Goal: Feedback & Contribution: Leave review/rating

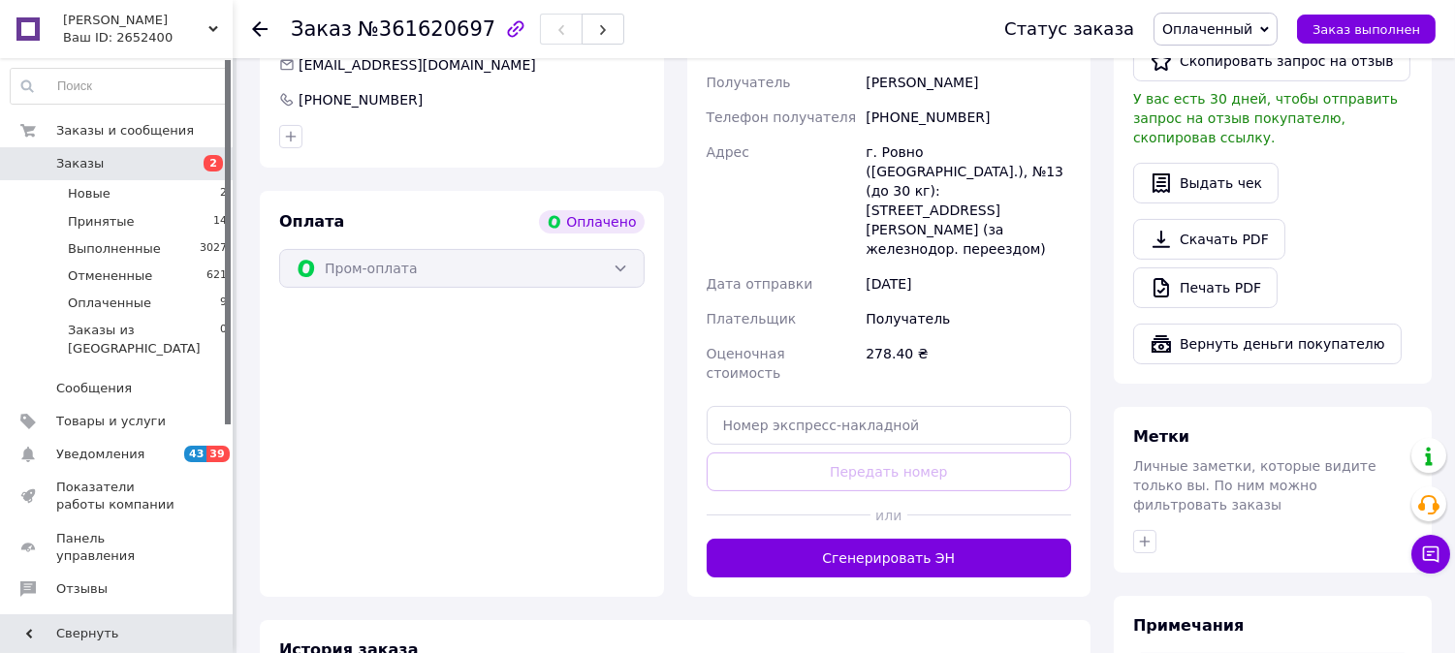
scroll to position [637, 0]
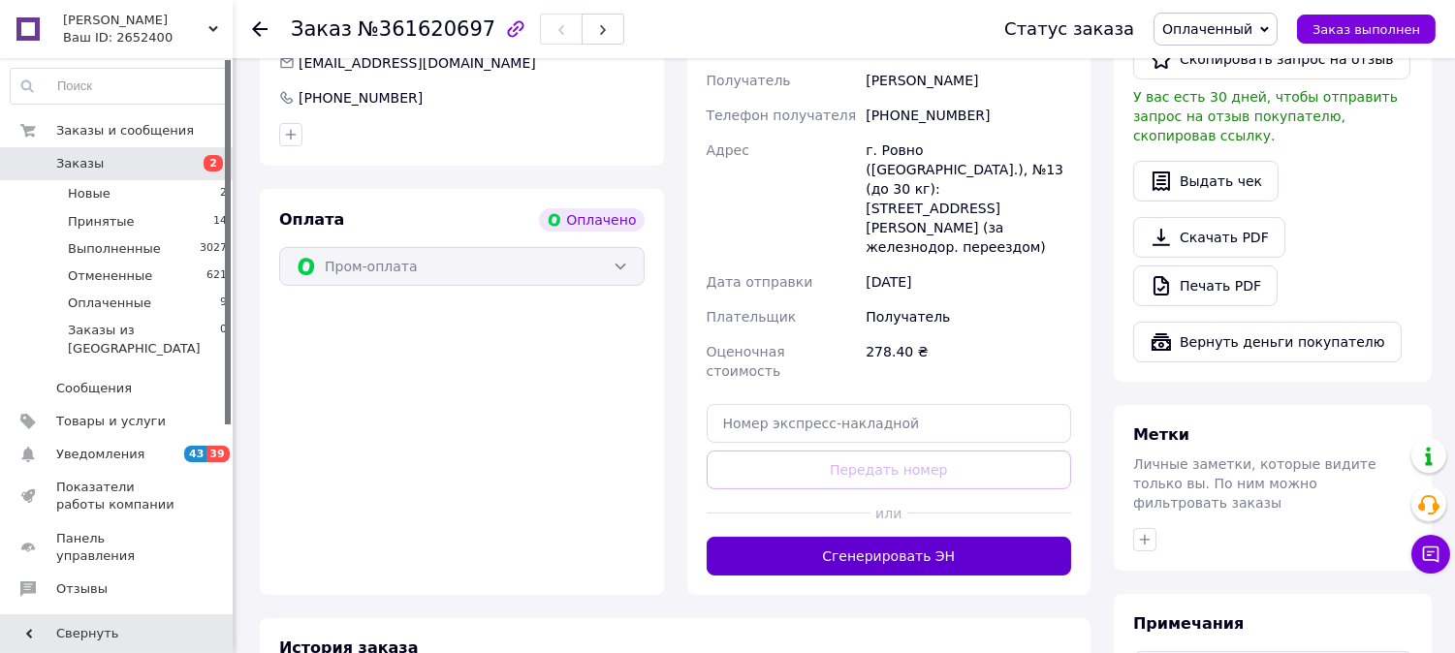
click at [997, 537] on button "Сгенерировать ЭН" at bounding box center [889, 556] width 365 height 39
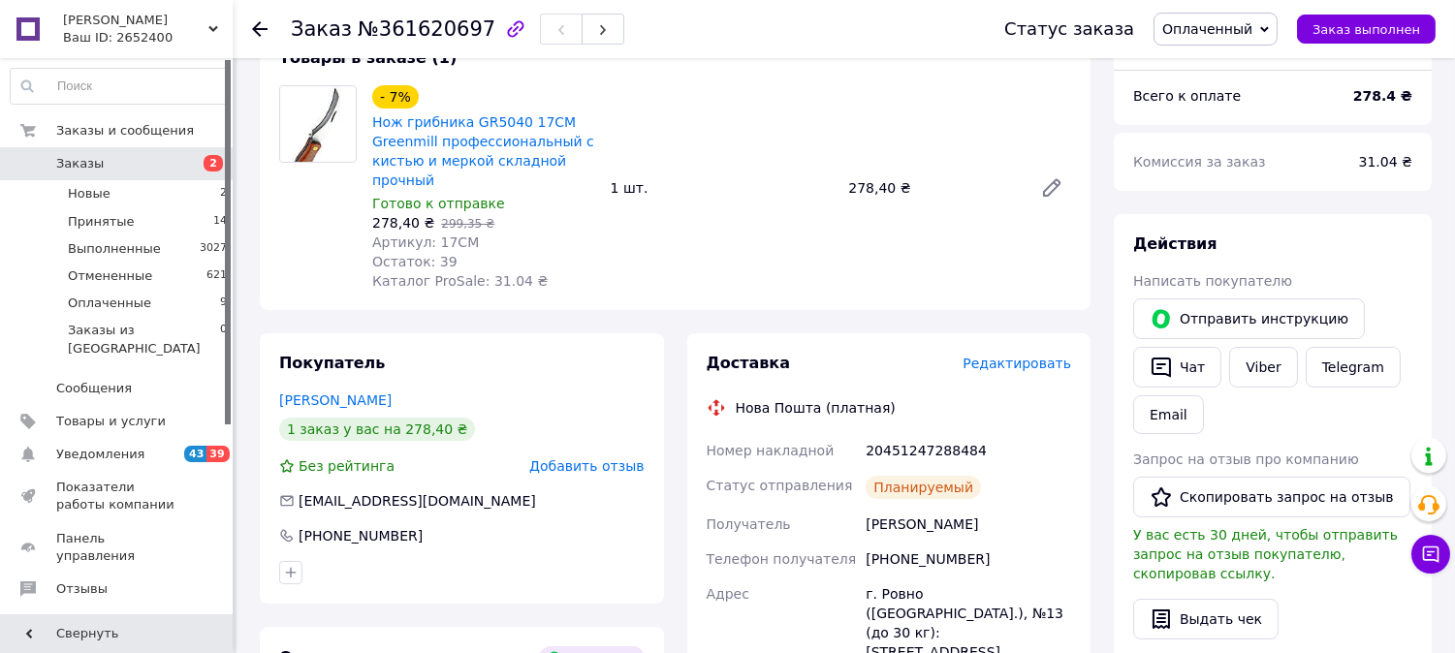
scroll to position [123, 0]
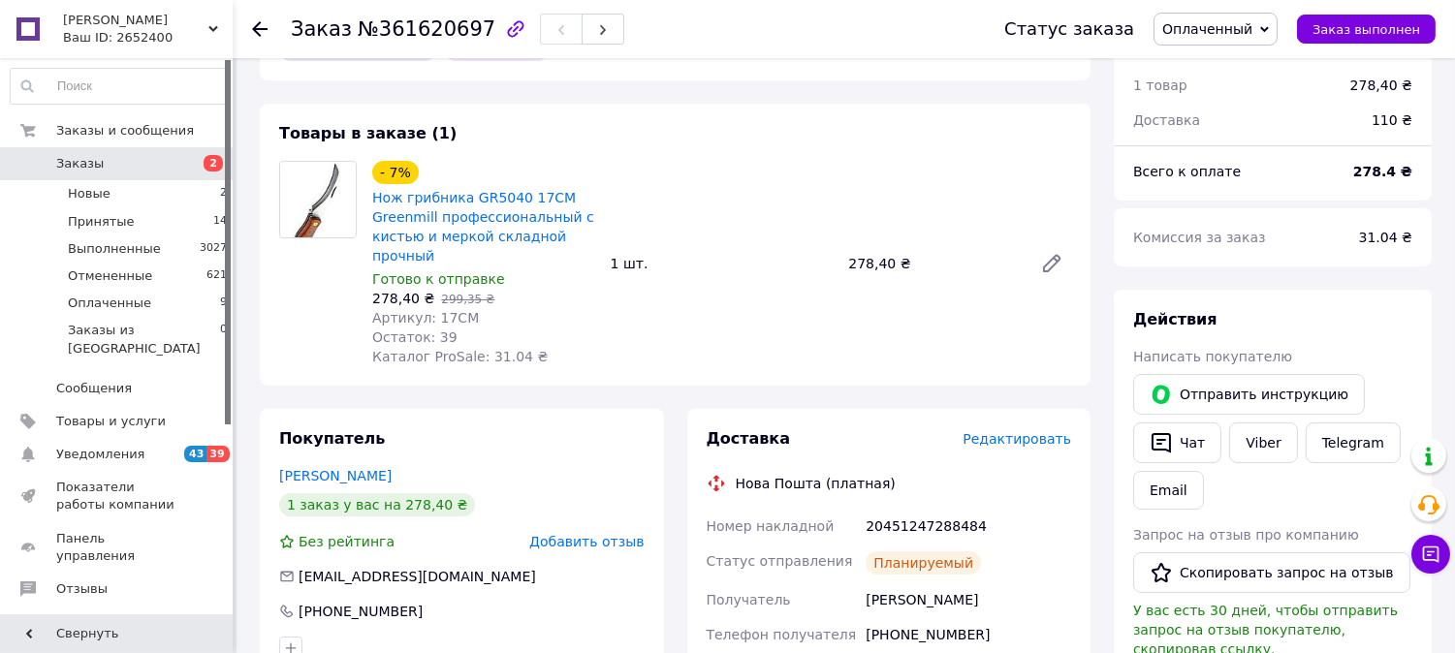
click at [79, 163] on span "Заказы" at bounding box center [80, 163] width 48 height 17
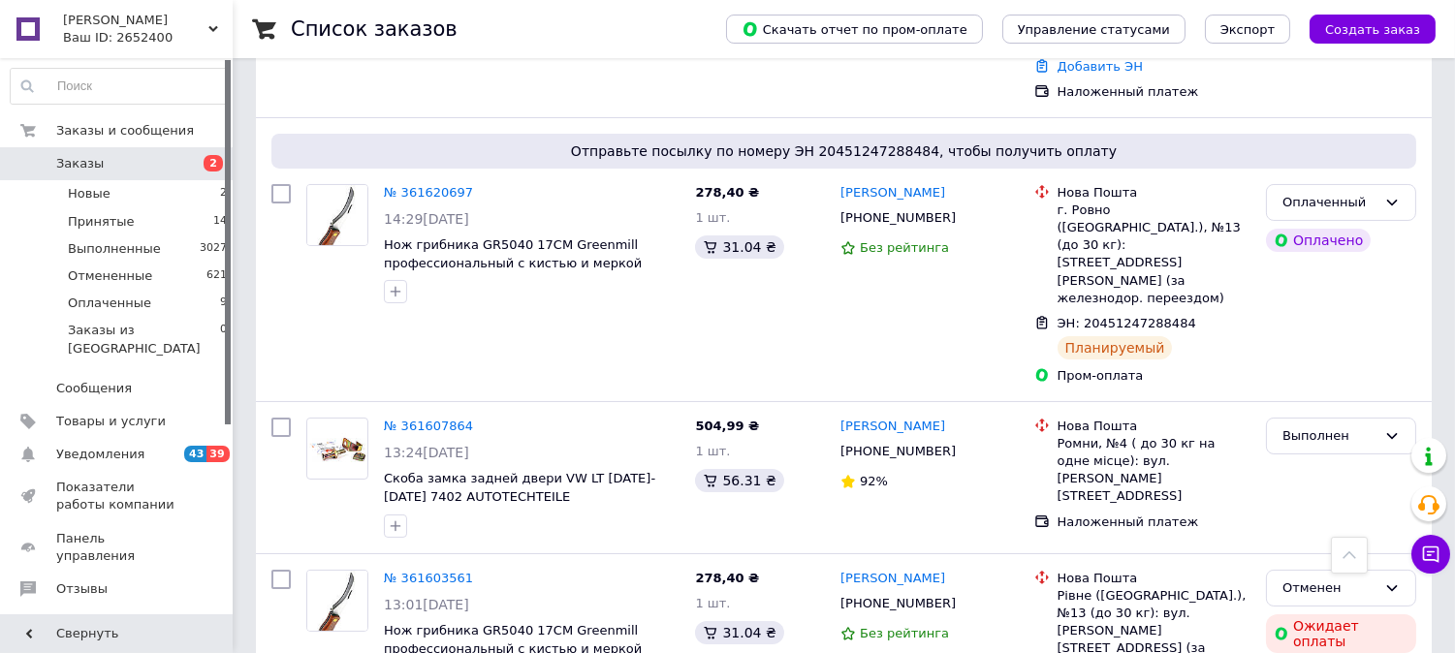
scroll to position [507, 0]
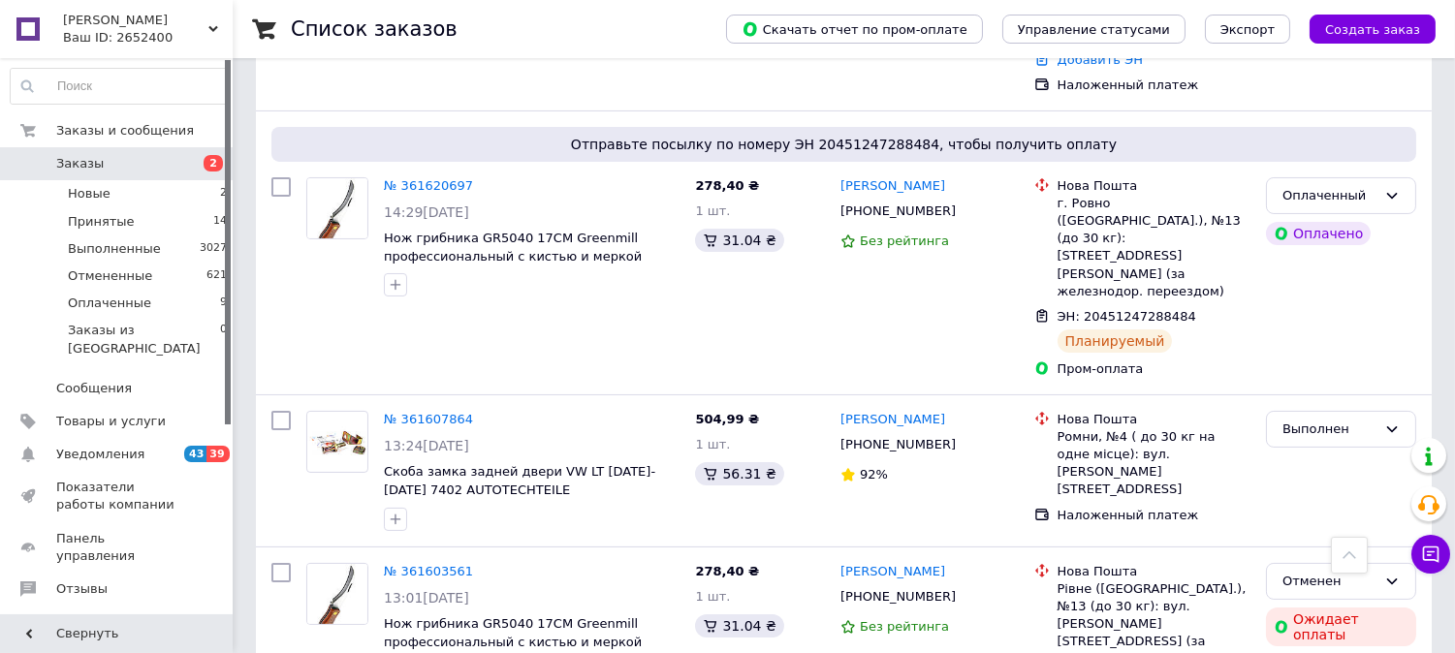
click at [155, 163] on span "Заказы" at bounding box center [117, 163] width 123 height 17
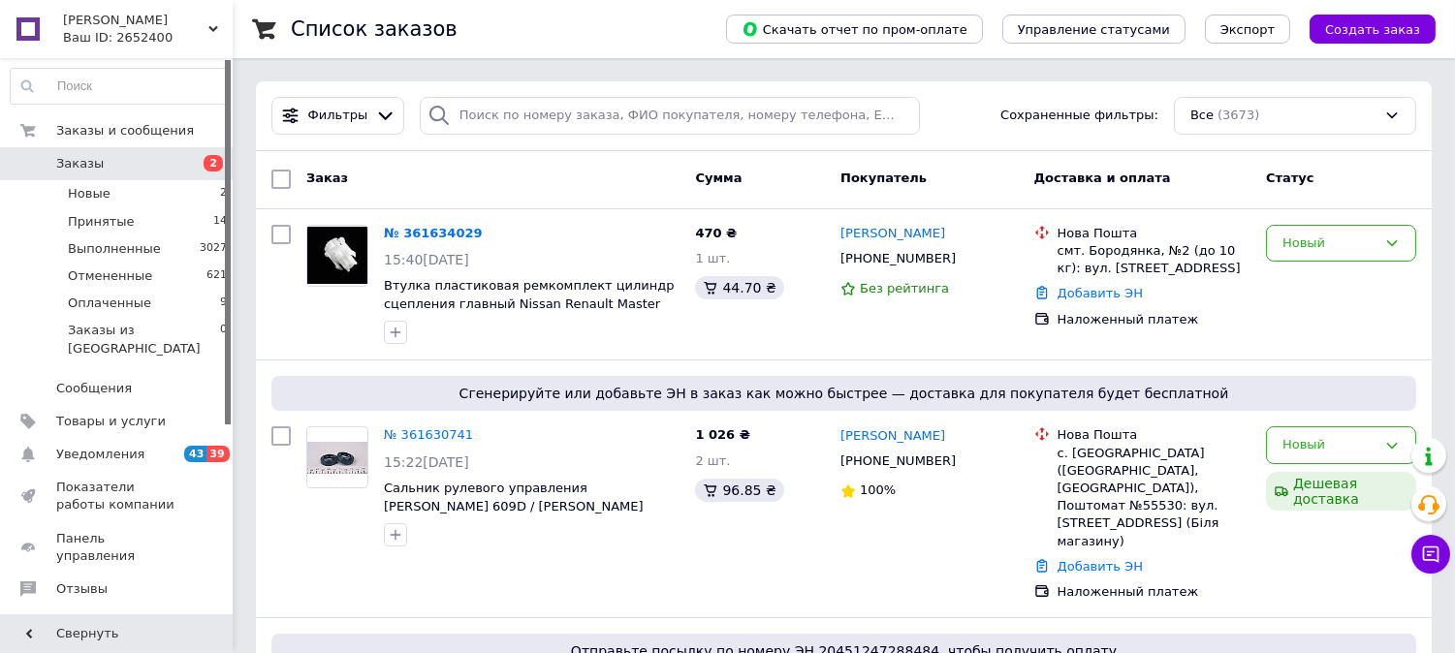
click at [127, 159] on span "Заказы" at bounding box center [117, 163] width 123 height 17
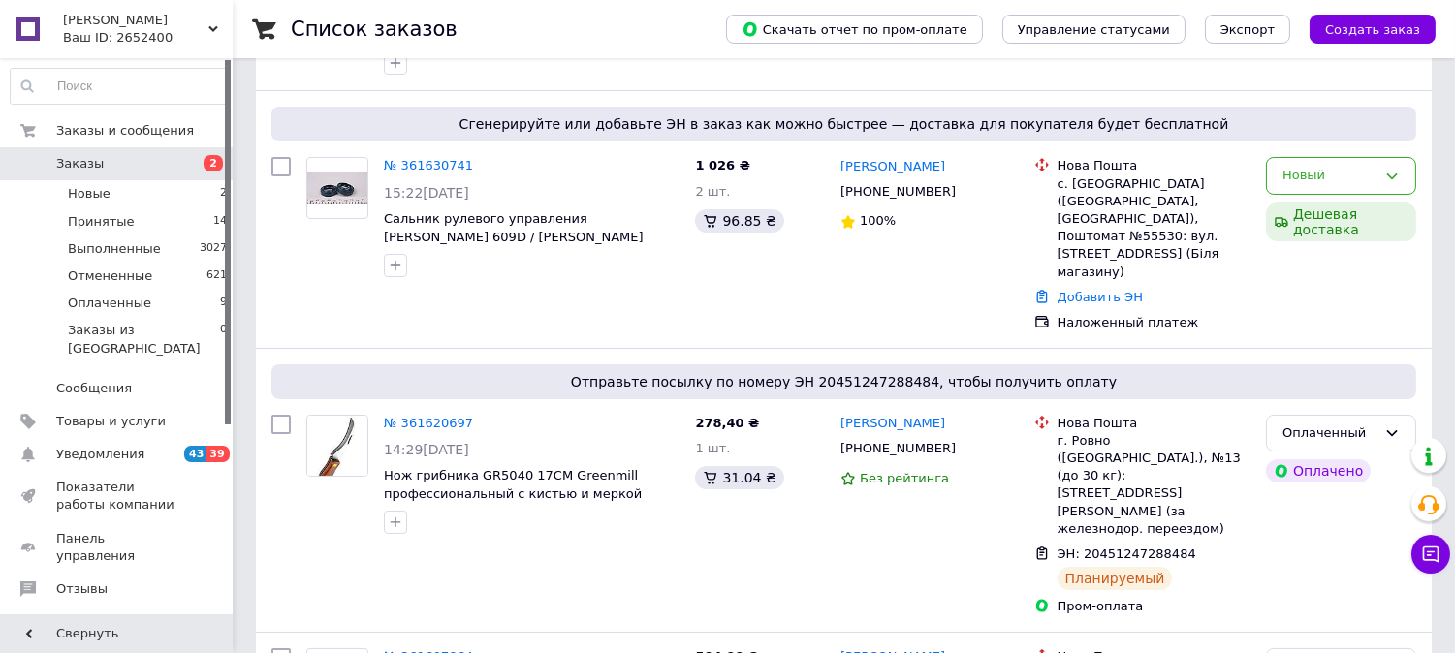
scroll to position [317, 0]
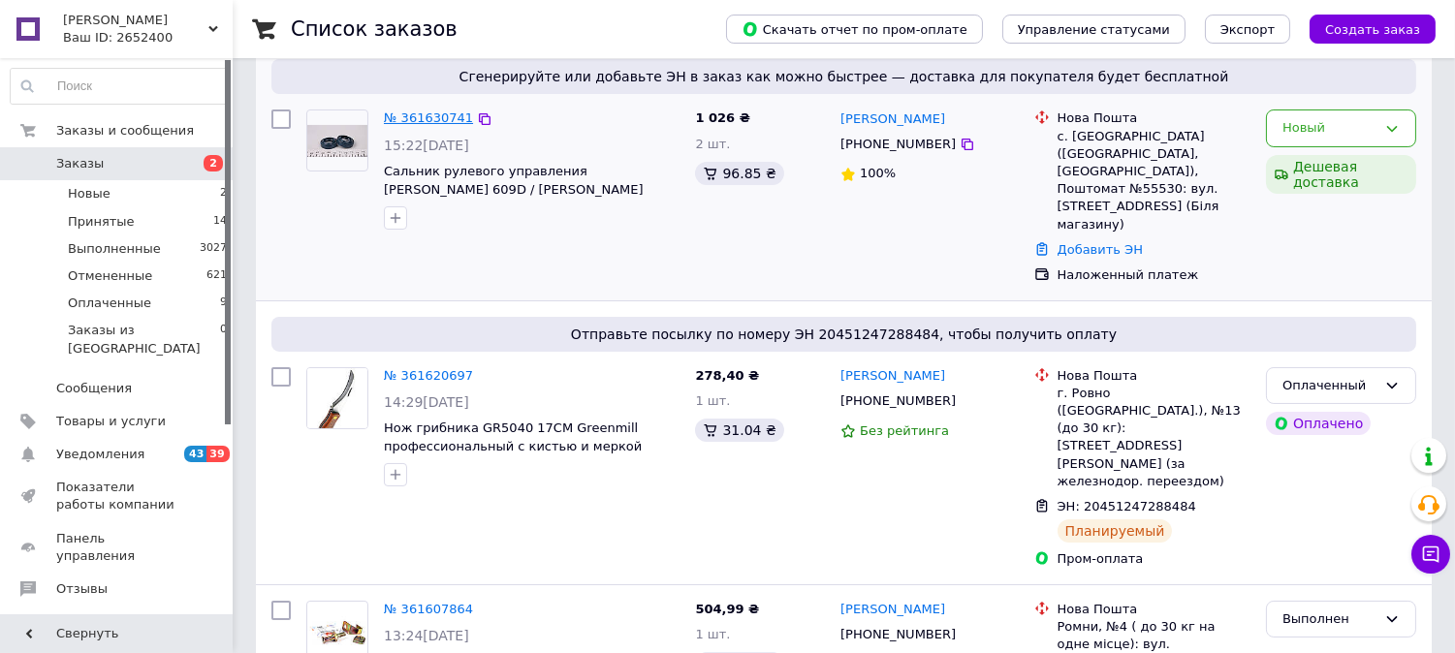
click at [418, 117] on link "№ 361630741" at bounding box center [428, 118] width 89 height 15
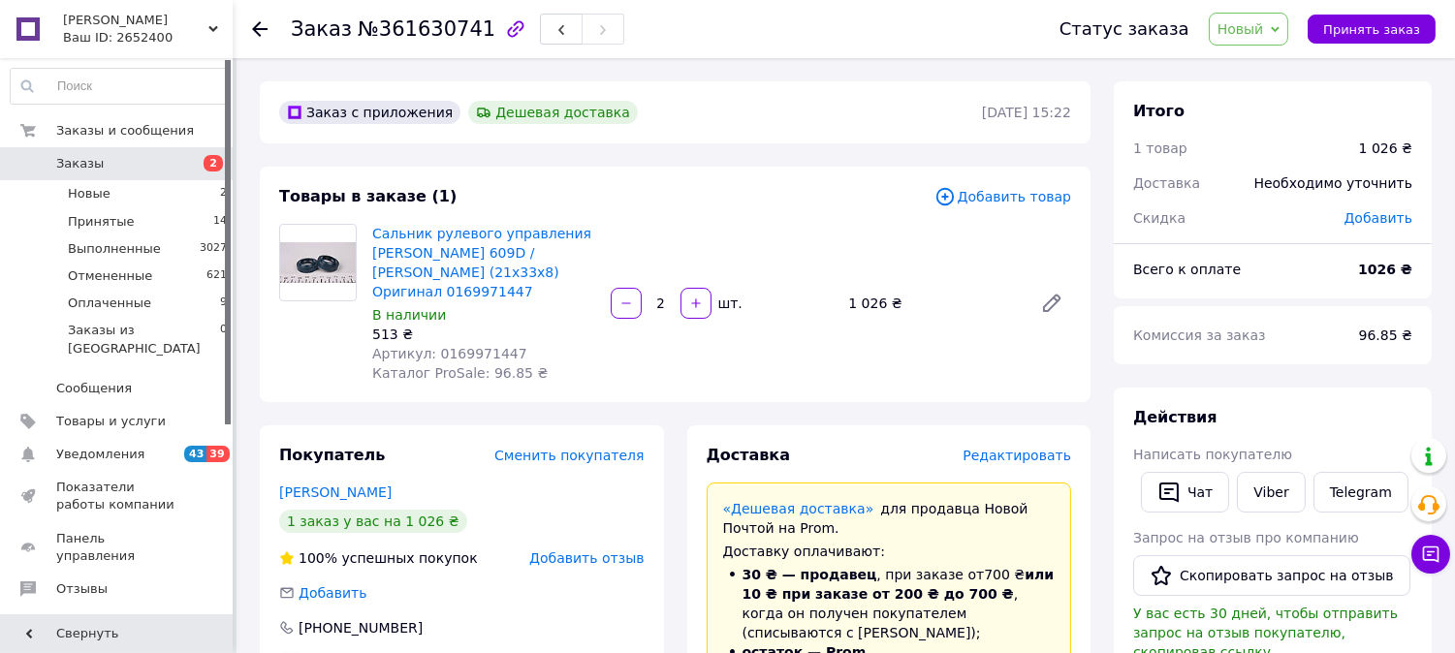
click at [100, 165] on span "Заказы" at bounding box center [117, 163] width 123 height 17
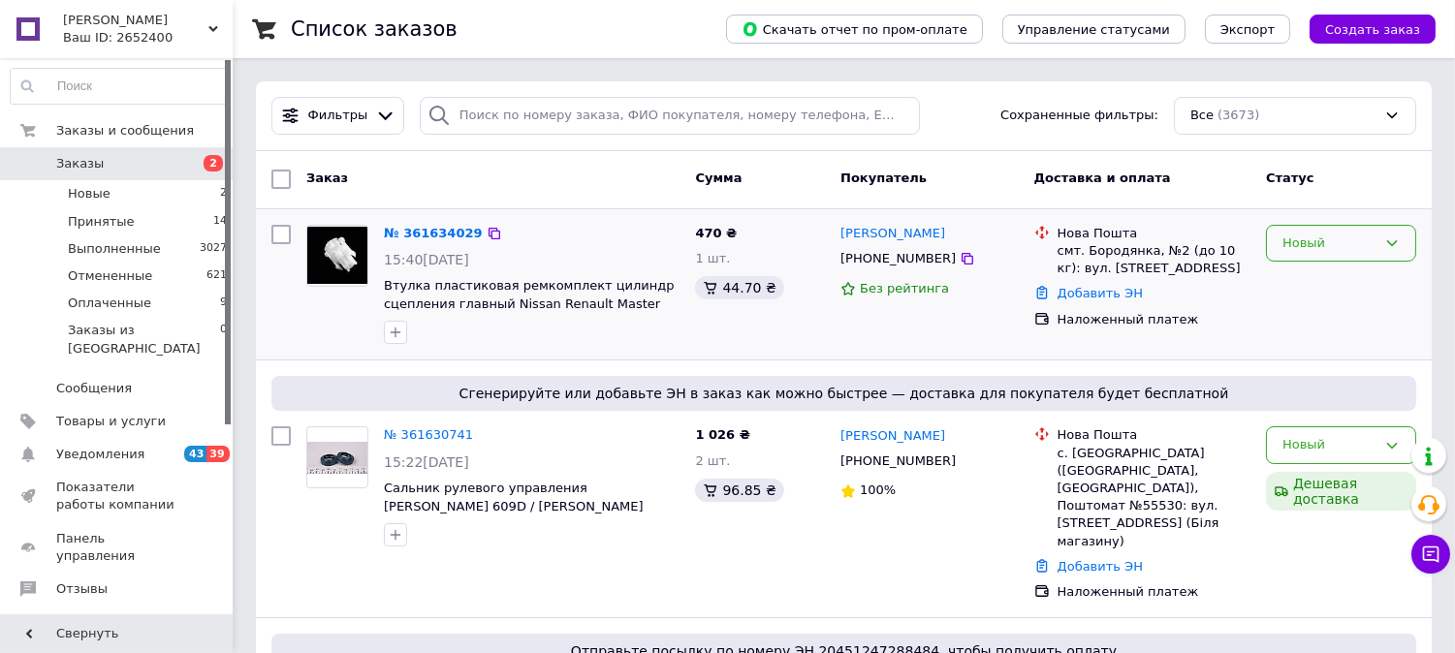
click at [1332, 252] on div "Новый" at bounding box center [1330, 244] width 94 height 20
click at [1322, 317] on li "Выполнен" at bounding box center [1341, 319] width 148 height 36
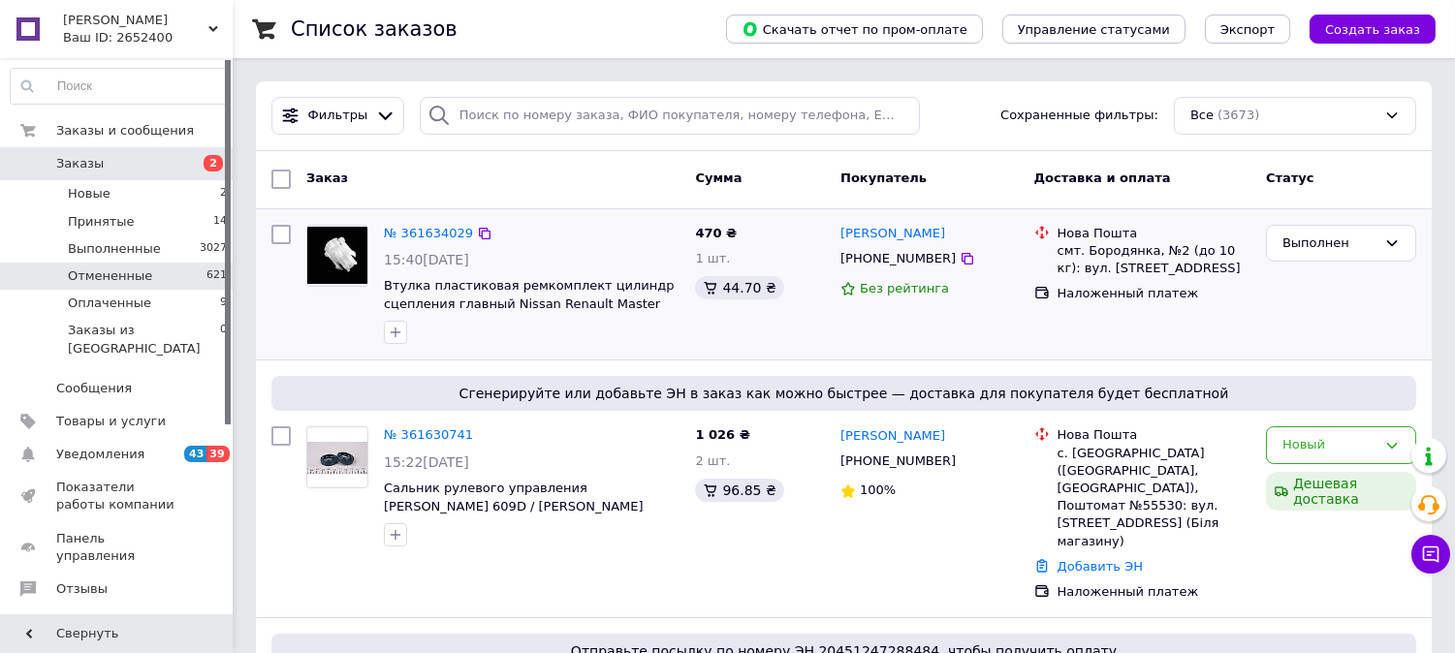
click at [141, 278] on span "Отмененные" at bounding box center [110, 276] width 84 height 17
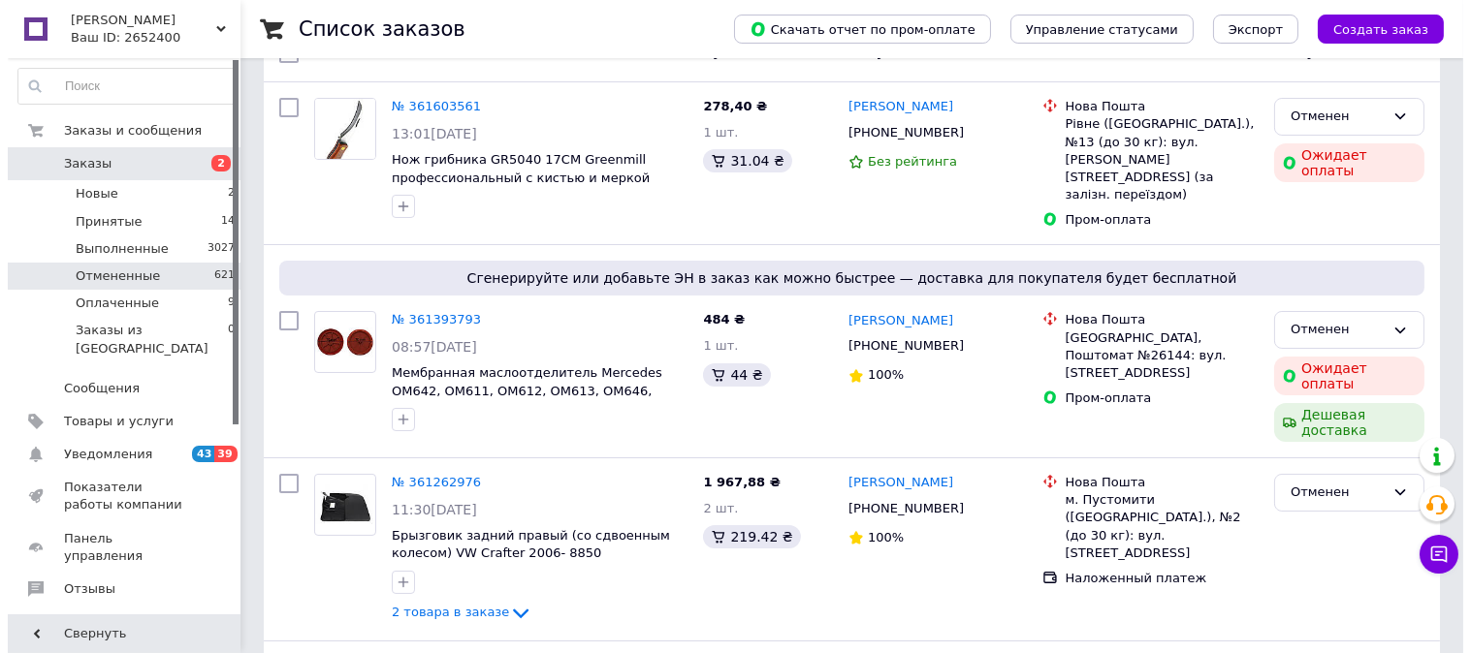
scroll to position [208, 0]
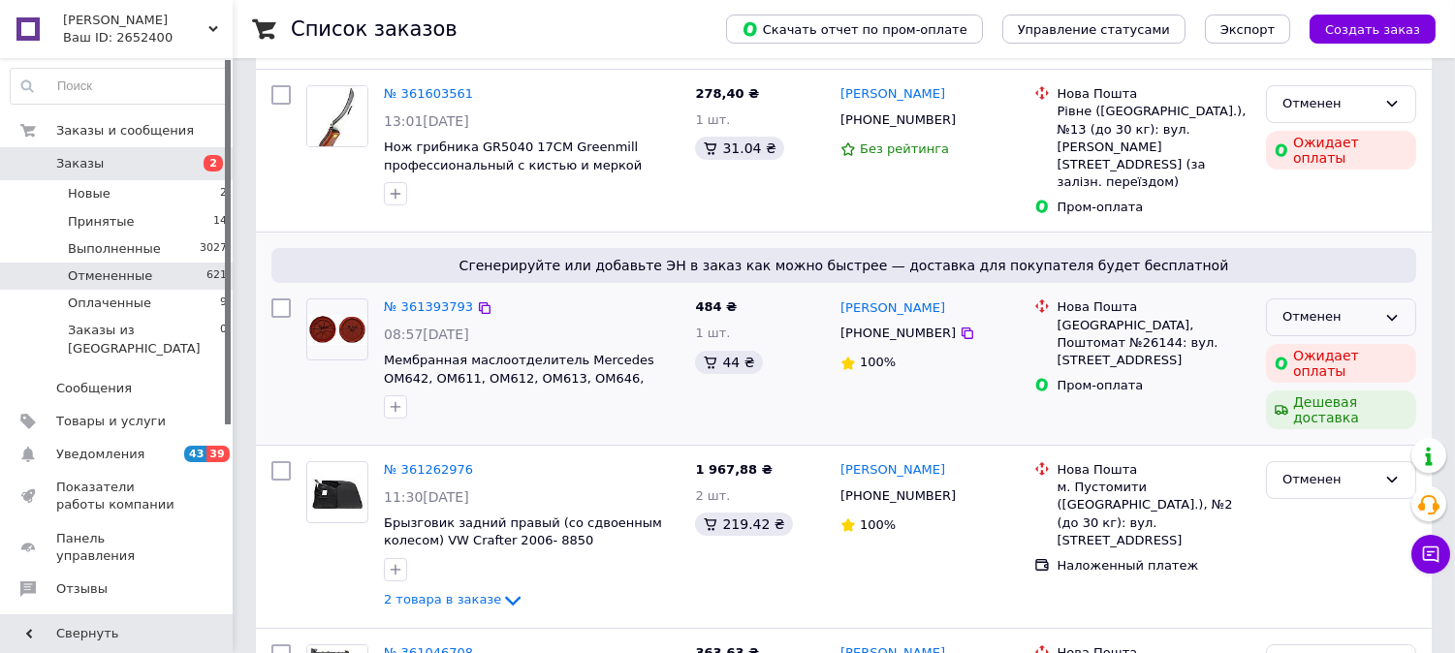
click at [1336, 310] on div "Отменен" at bounding box center [1330, 317] width 94 height 20
click at [1333, 384] on li "Выполнен" at bounding box center [1341, 394] width 148 height 36
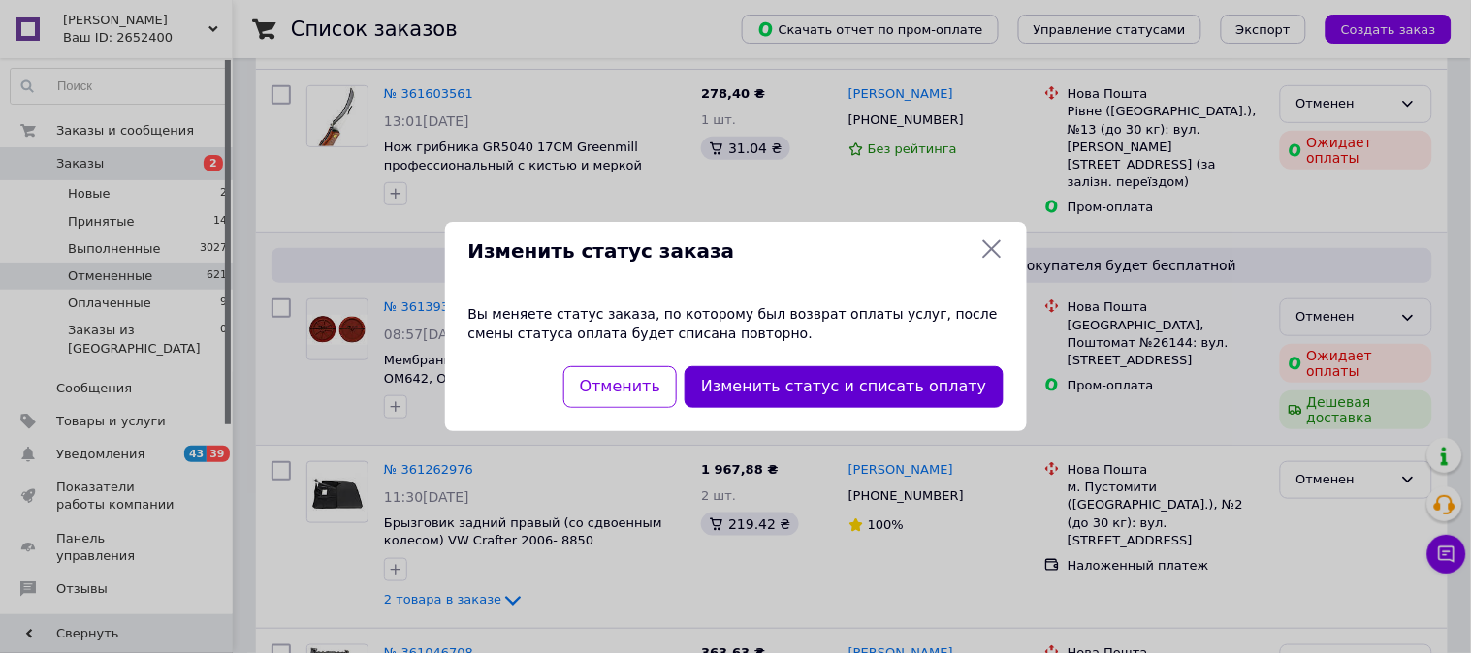
click at [951, 386] on button "Изменить статус и списать оплату" at bounding box center [843, 387] width 318 height 42
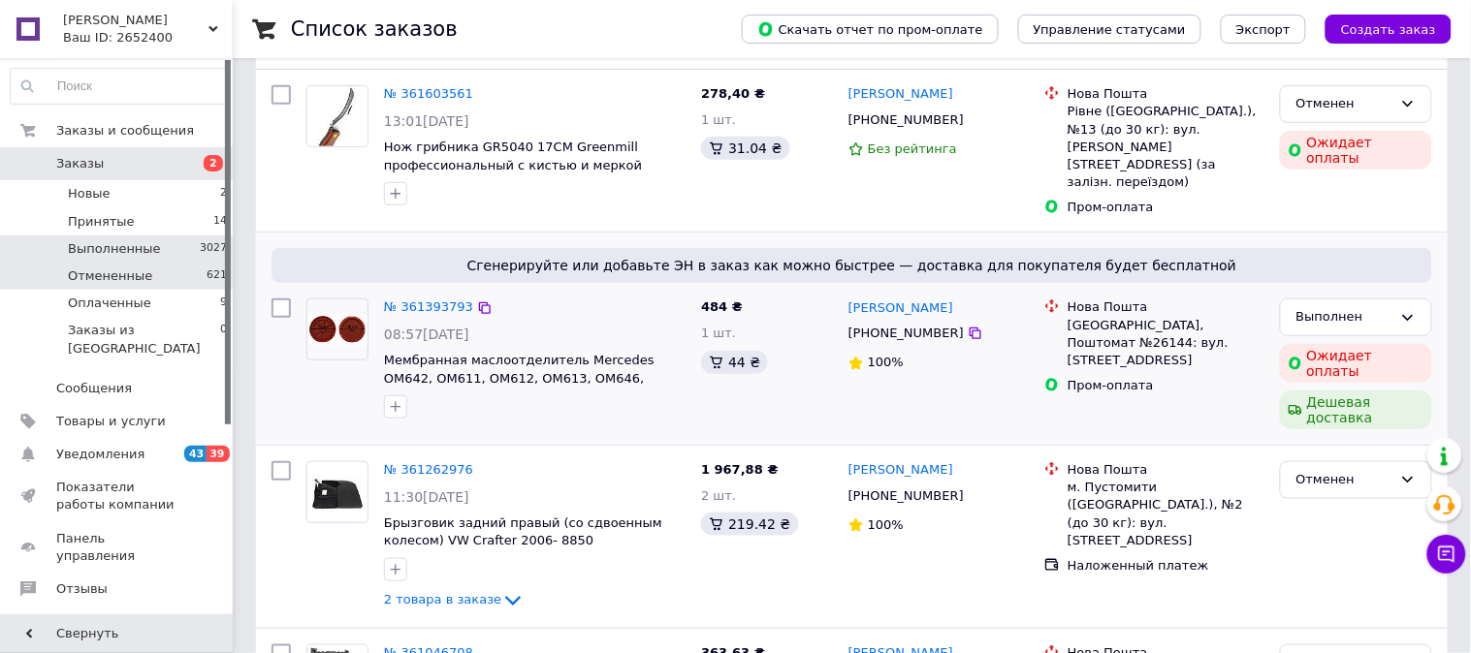
click at [140, 244] on span "Выполненные" at bounding box center [114, 248] width 93 height 17
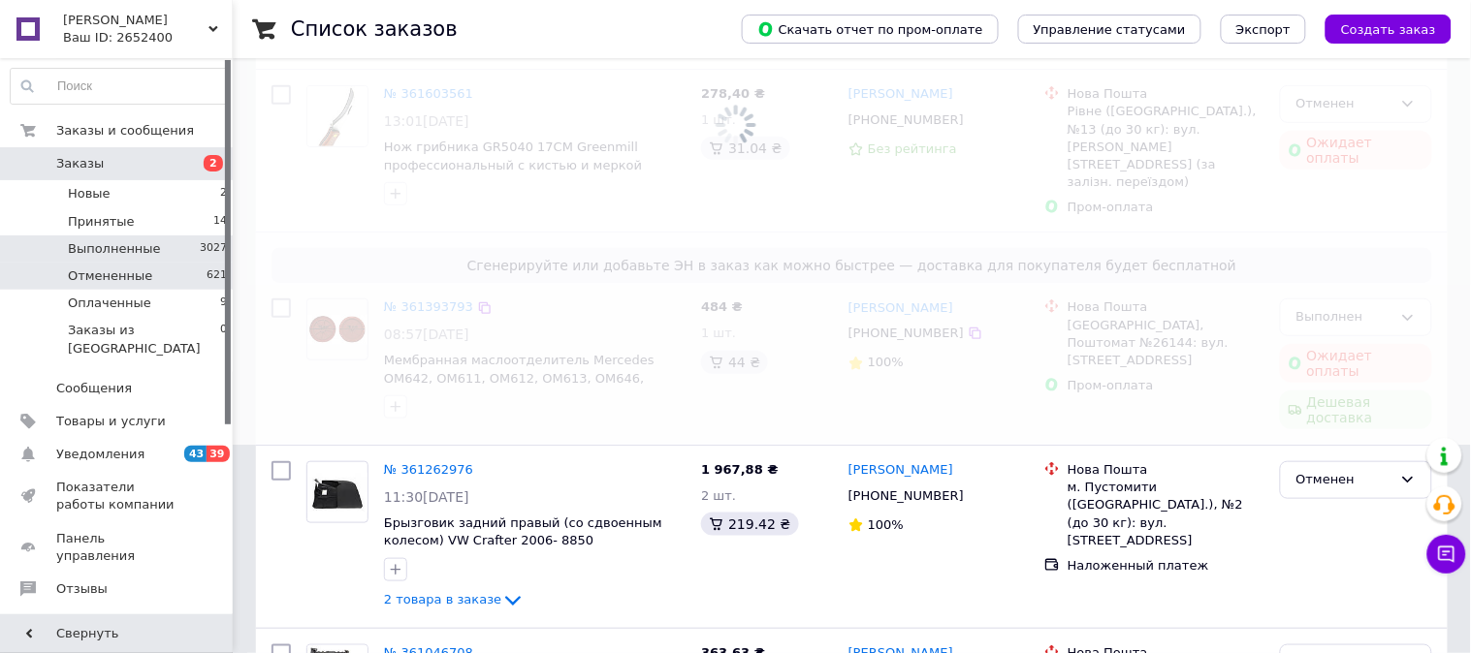
click at [133, 278] on span "Отмененные" at bounding box center [110, 276] width 84 height 17
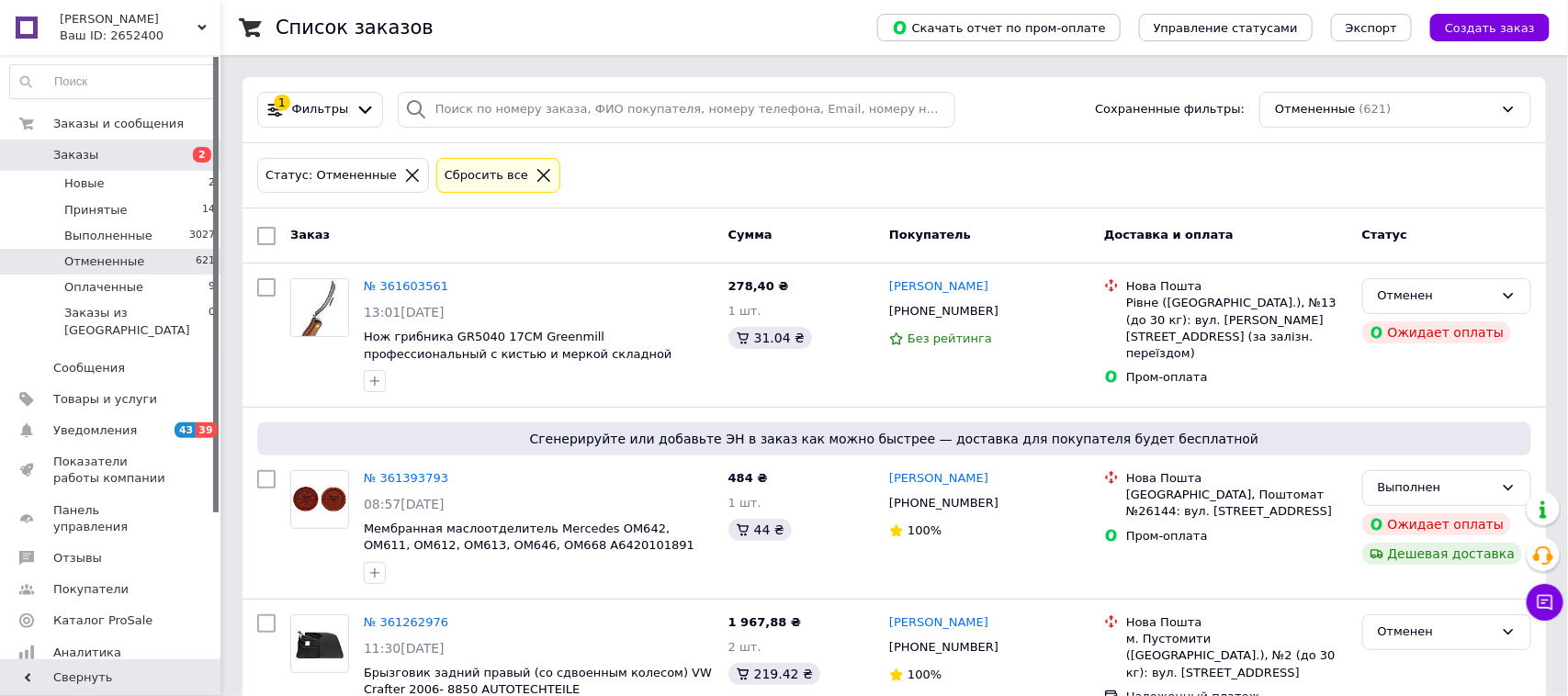
click at [135, 268] on li "Отмененные 621" at bounding box center [113, 261] width 225 height 26
click at [138, 298] on li "Оплаченные 9" at bounding box center [113, 287] width 225 height 26
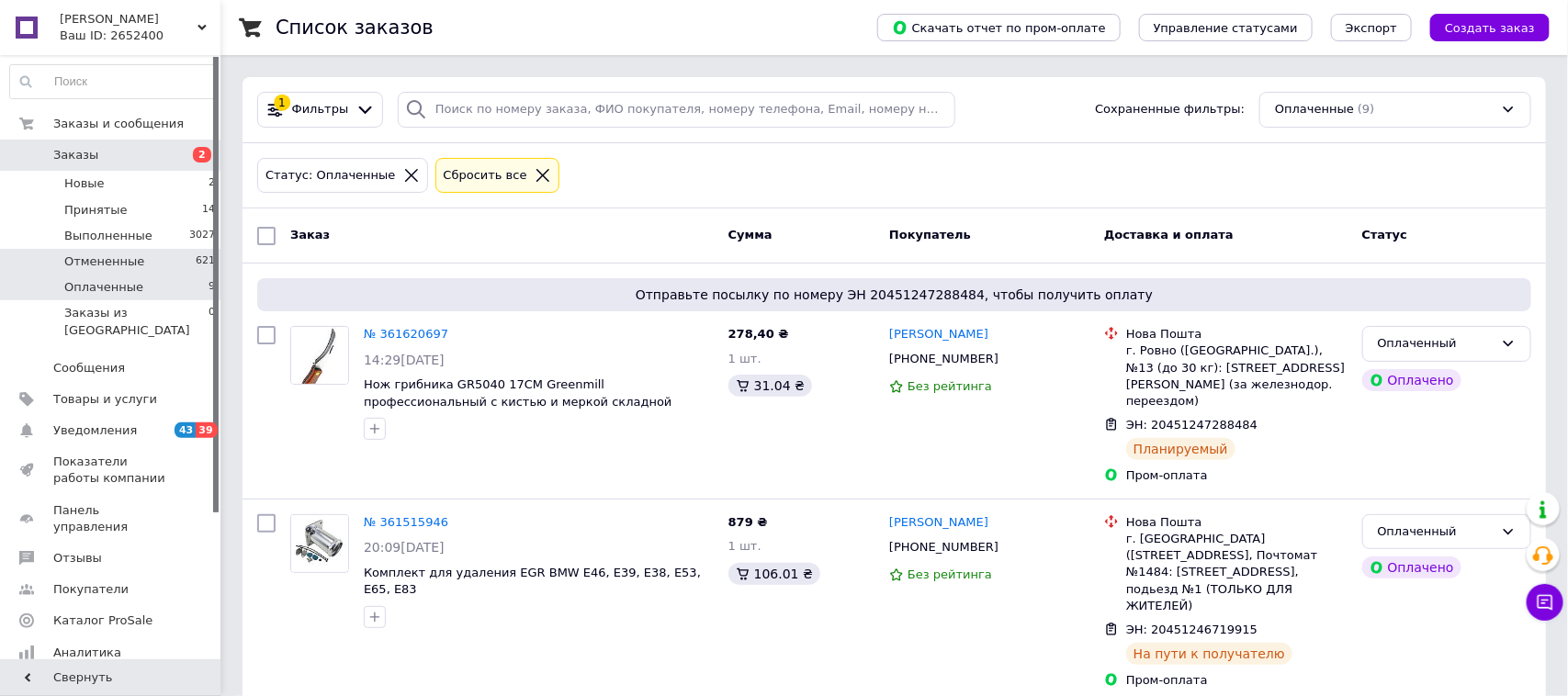
click at [140, 268] on li "Отмененные 621" at bounding box center [113, 261] width 225 height 26
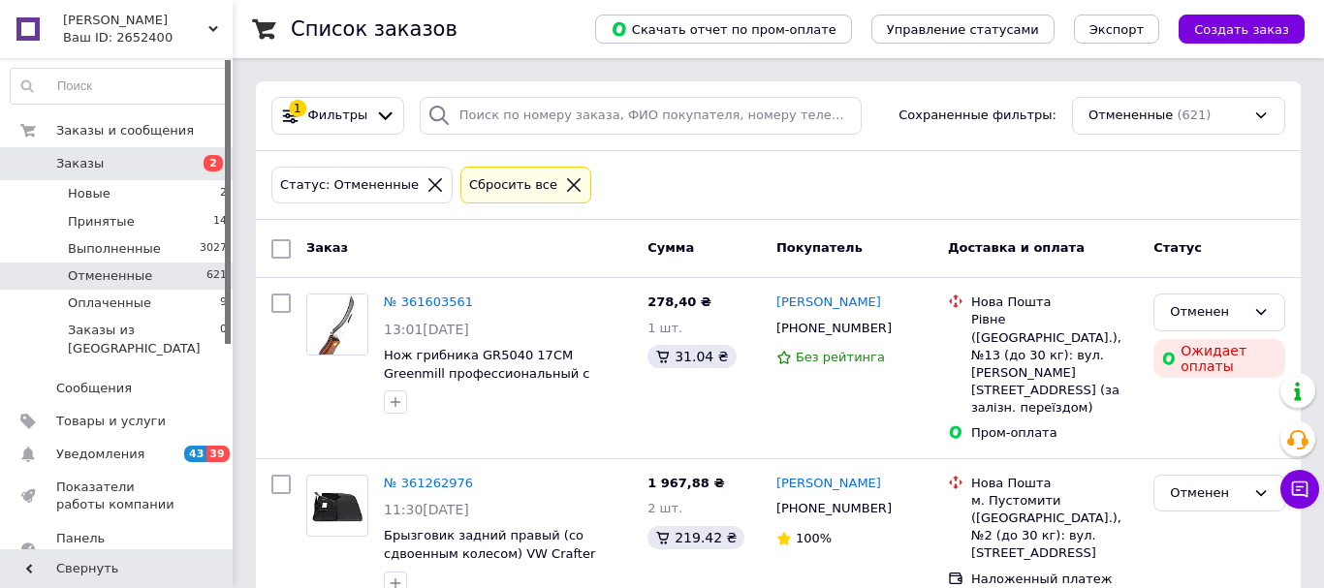
click at [183, 280] on li "Отмененные 621" at bounding box center [119, 276] width 238 height 27
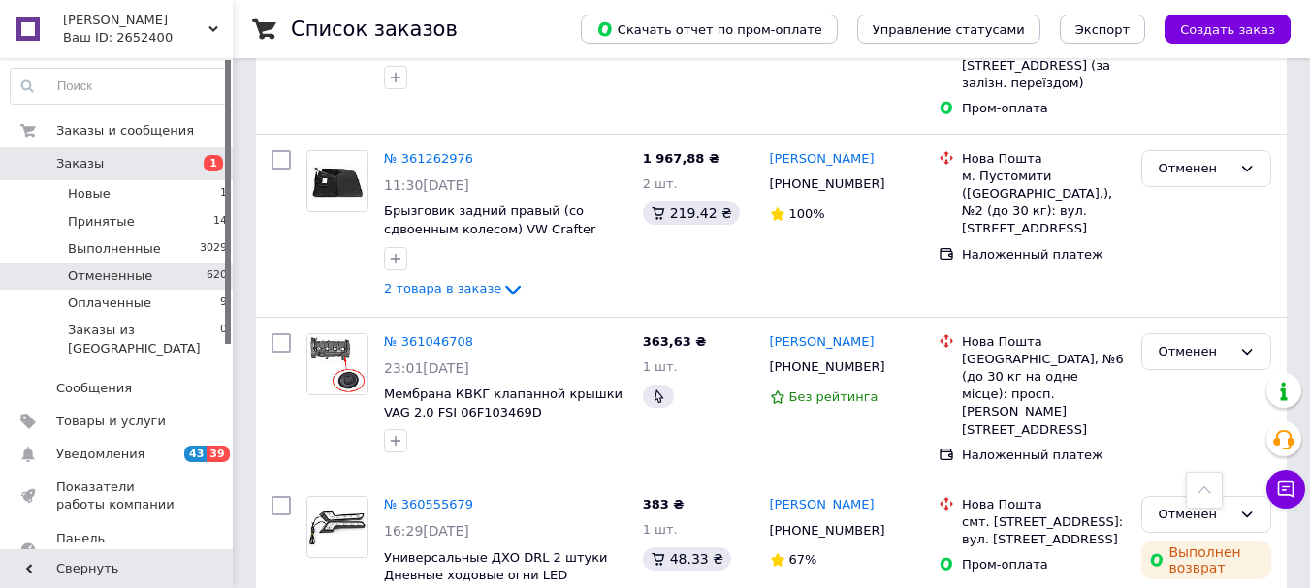
scroll to position [350, 0]
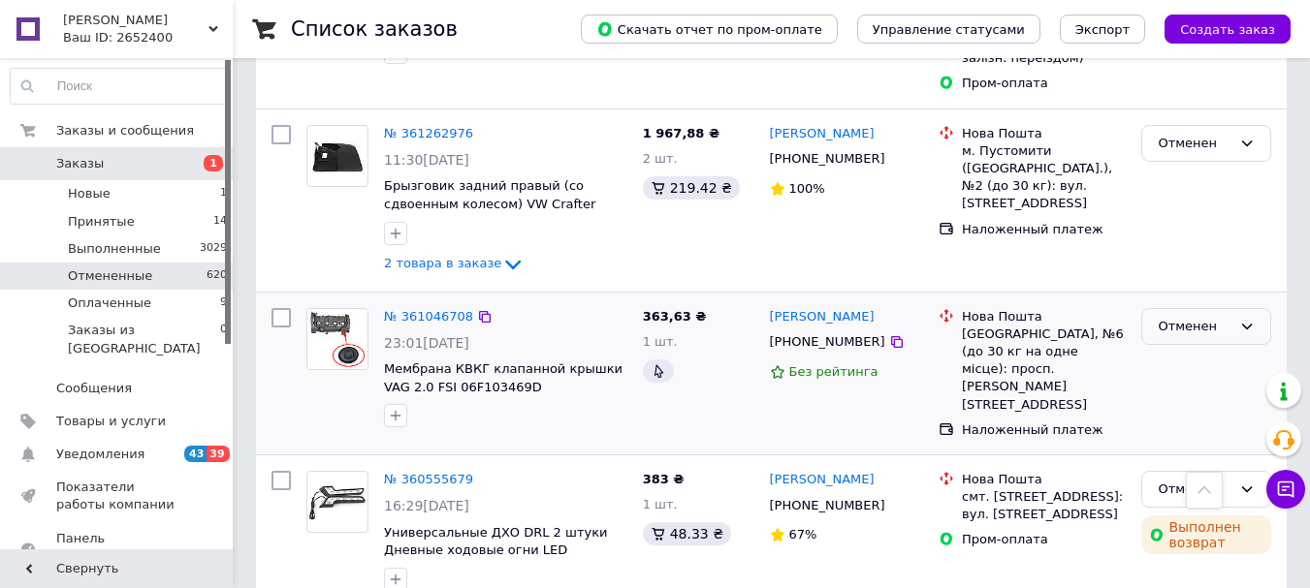
click at [1173, 317] on div "Отменен" at bounding box center [1195, 327] width 74 height 20
click at [1201, 385] on li "Выполнен" at bounding box center [1206, 403] width 128 height 36
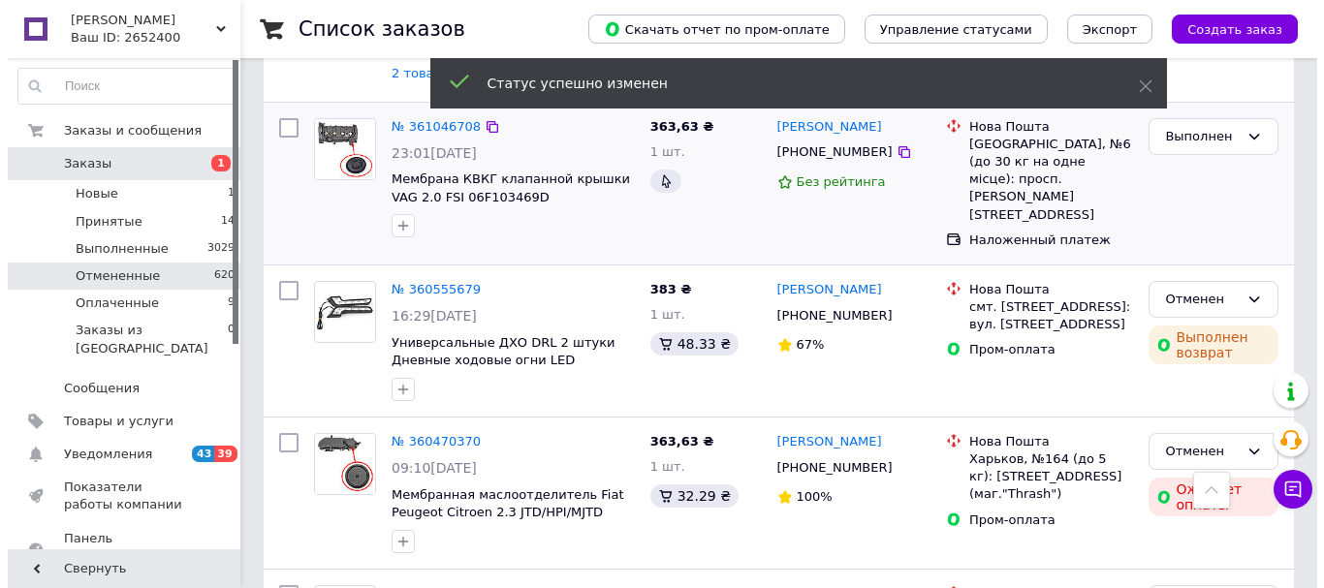
scroll to position [546, 0]
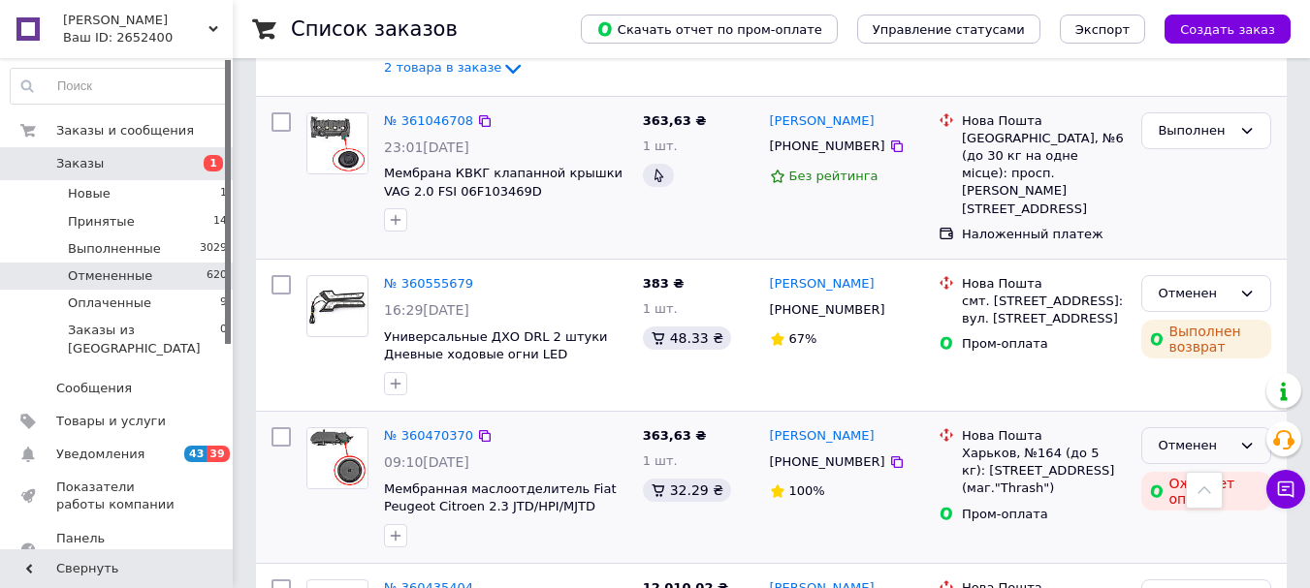
click at [1204, 436] on div "Отменен" at bounding box center [1195, 446] width 74 height 20
click at [1165, 504] on li "Выполнен" at bounding box center [1206, 522] width 128 height 36
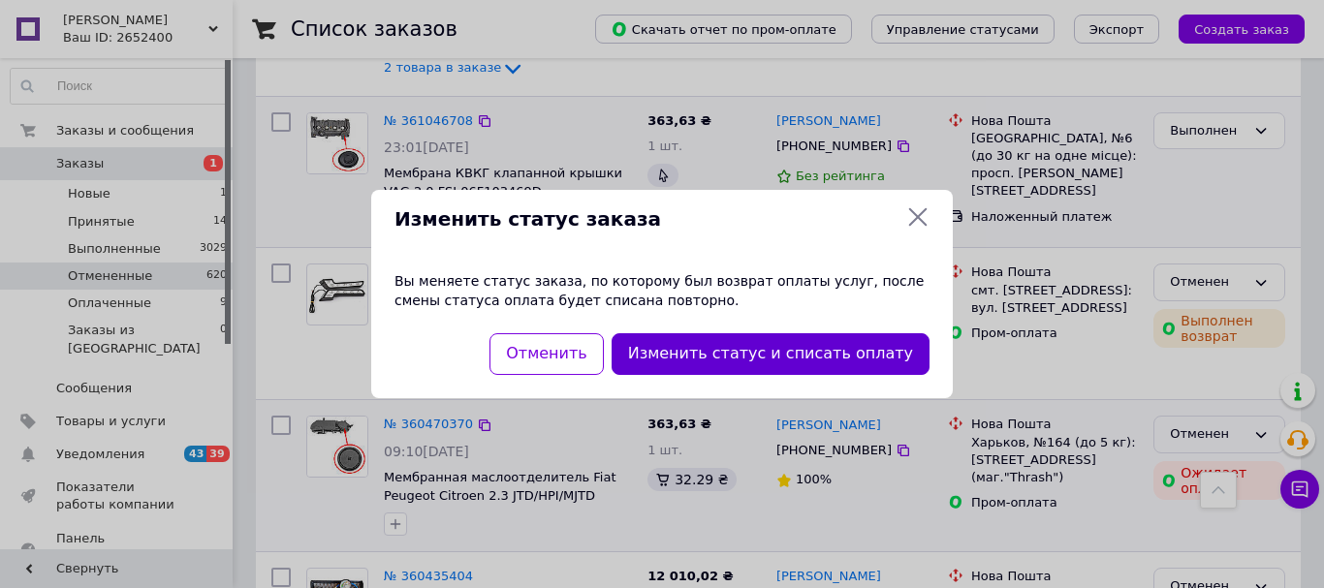
click at [845, 360] on button "Изменить статус и списать оплату" at bounding box center [771, 354] width 318 height 42
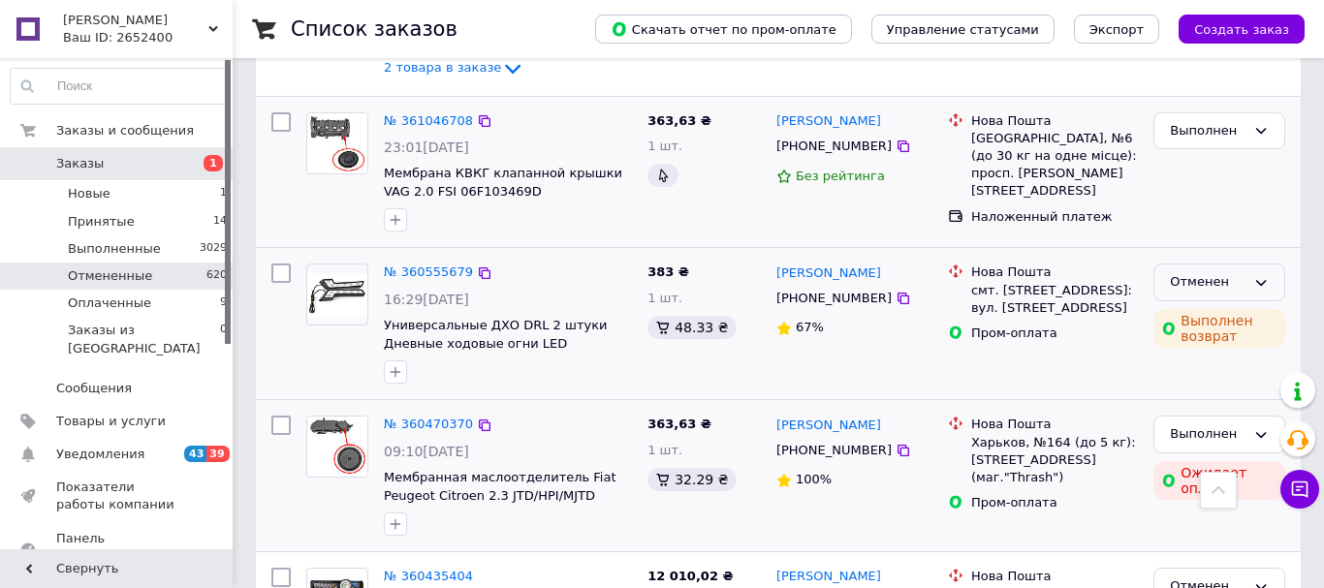
click at [1221, 272] on div "Отменен" at bounding box center [1208, 282] width 76 height 20
click at [1221, 341] on li "Выполнен" at bounding box center [1220, 359] width 130 height 36
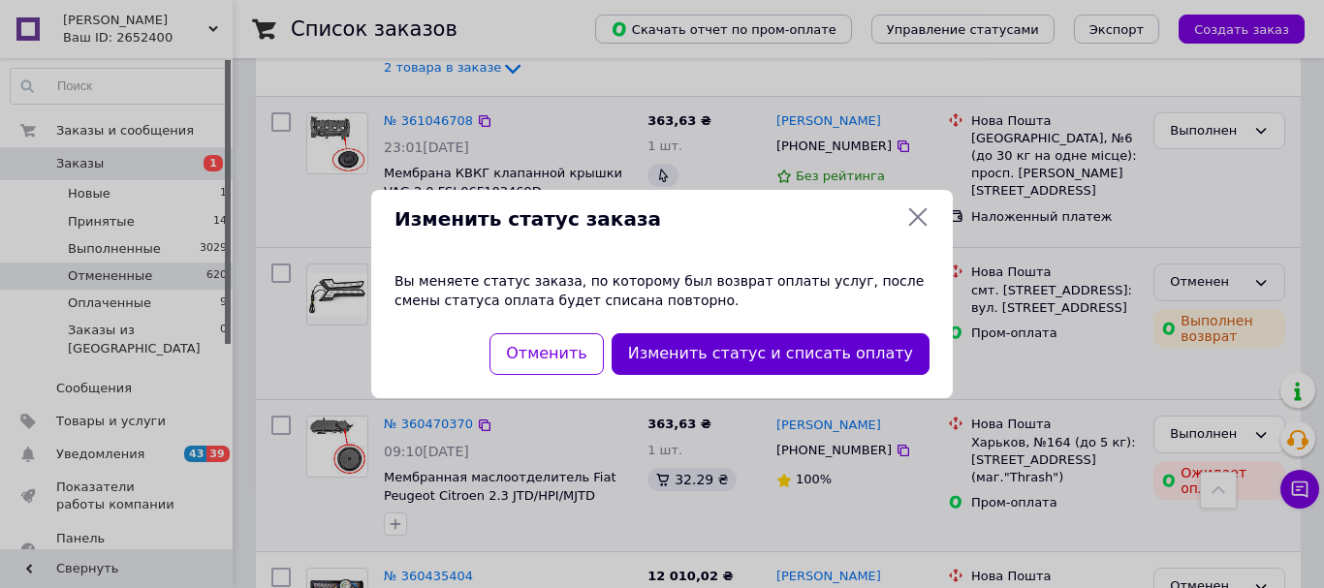
click at [896, 353] on button "Изменить статус и списать оплату" at bounding box center [771, 354] width 318 height 42
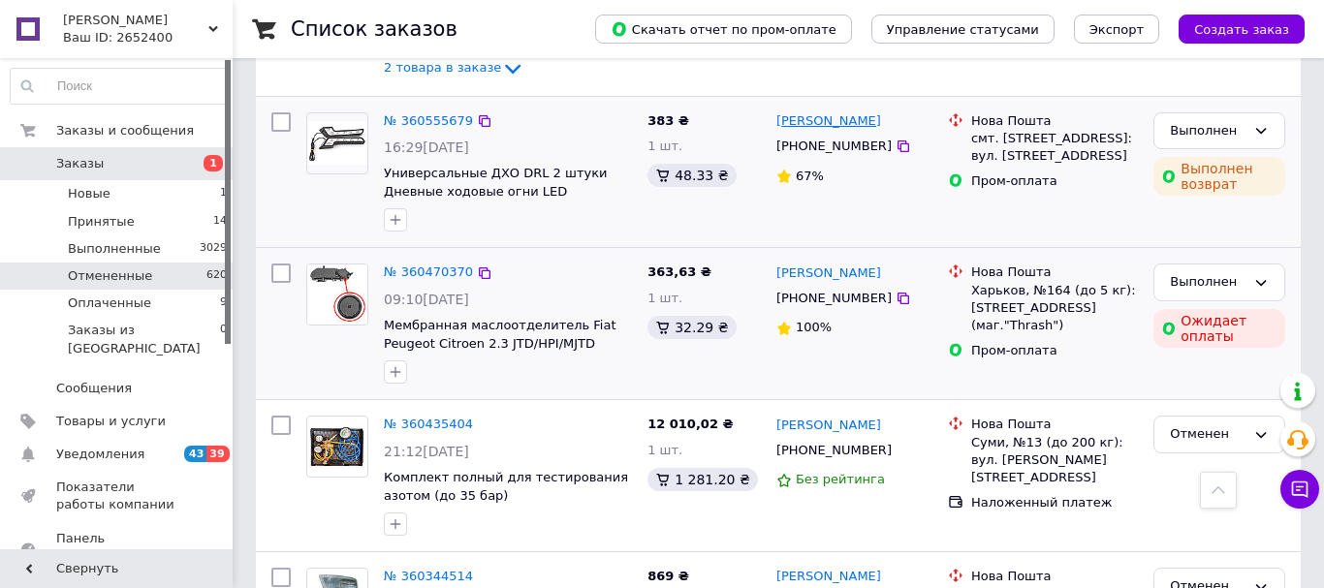
click at [807, 112] on link "[PERSON_NAME]" at bounding box center [829, 121] width 105 height 18
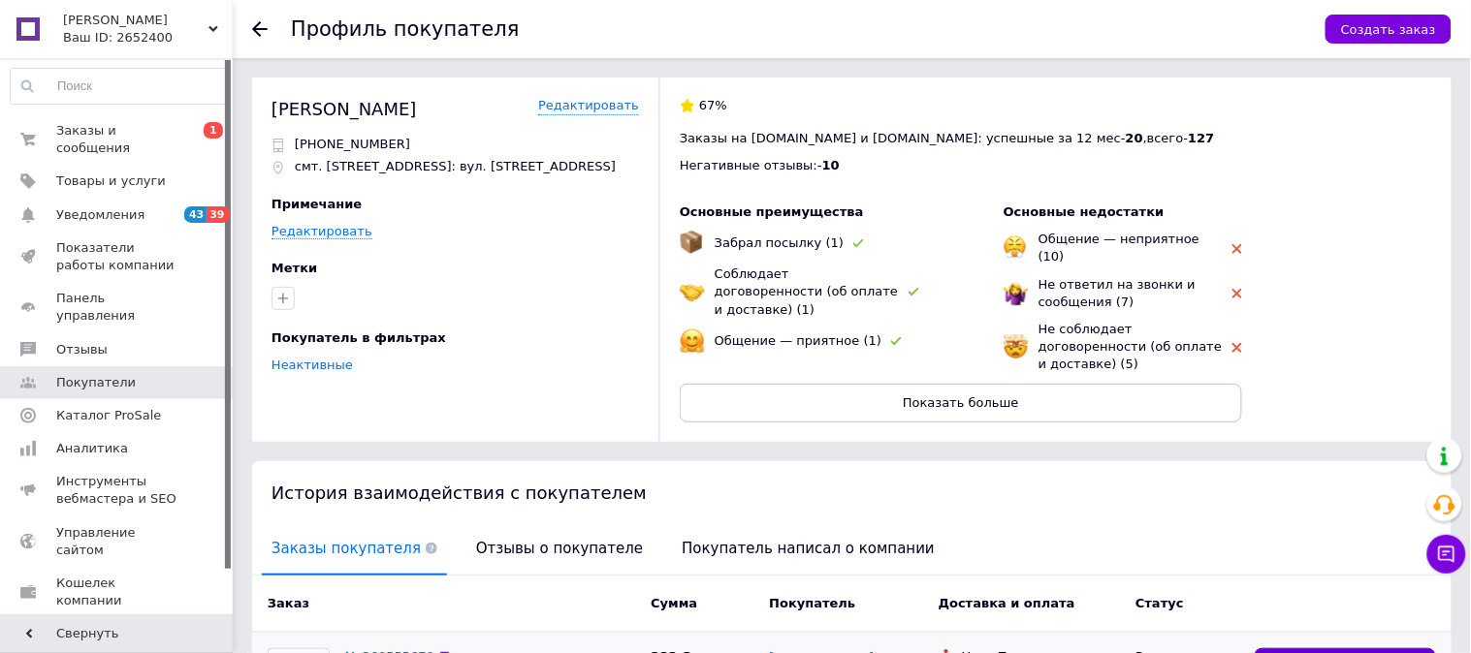
click at [1323, 587] on span "Добавить отзыв" at bounding box center [1344, 666] width 107 height 18
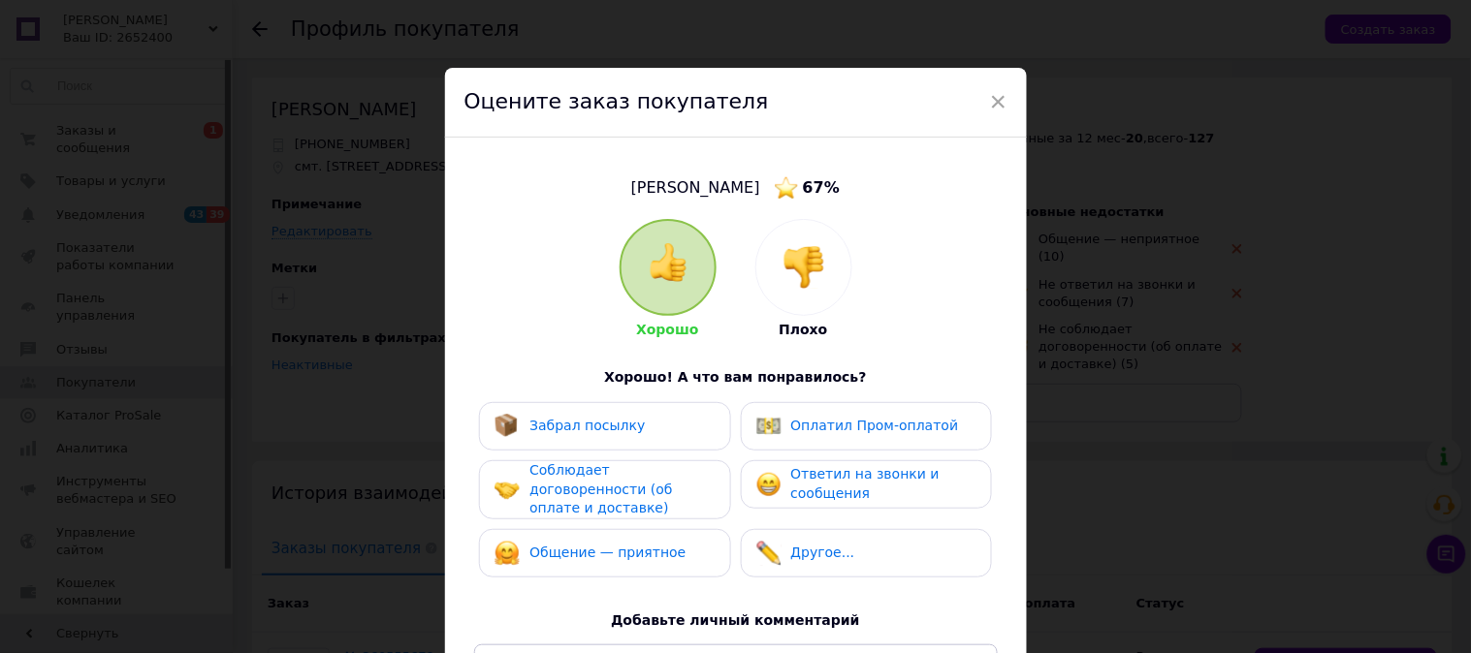
click at [789, 277] on img at bounding box center [803, 267] width 43 height 43
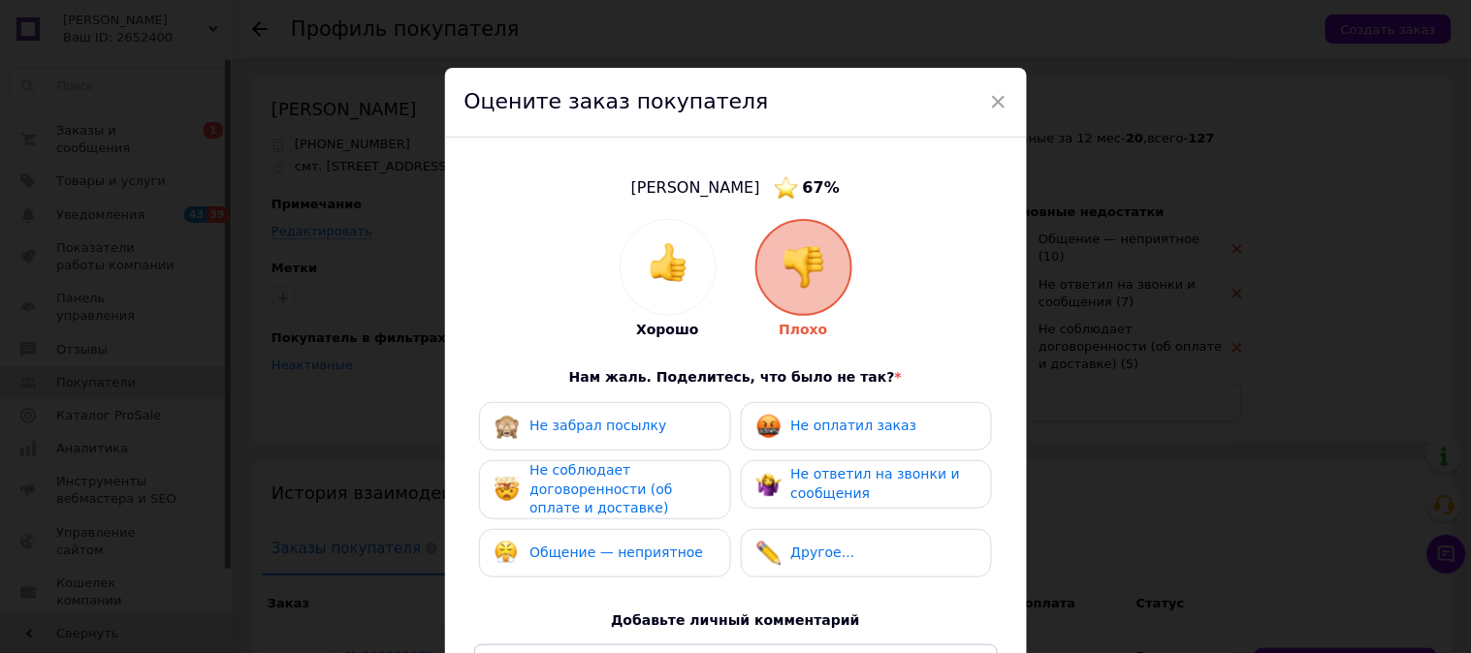
click at [644, 565] on div "Общение — неприятное" at bounding box center [604, 553] width 251 height 48
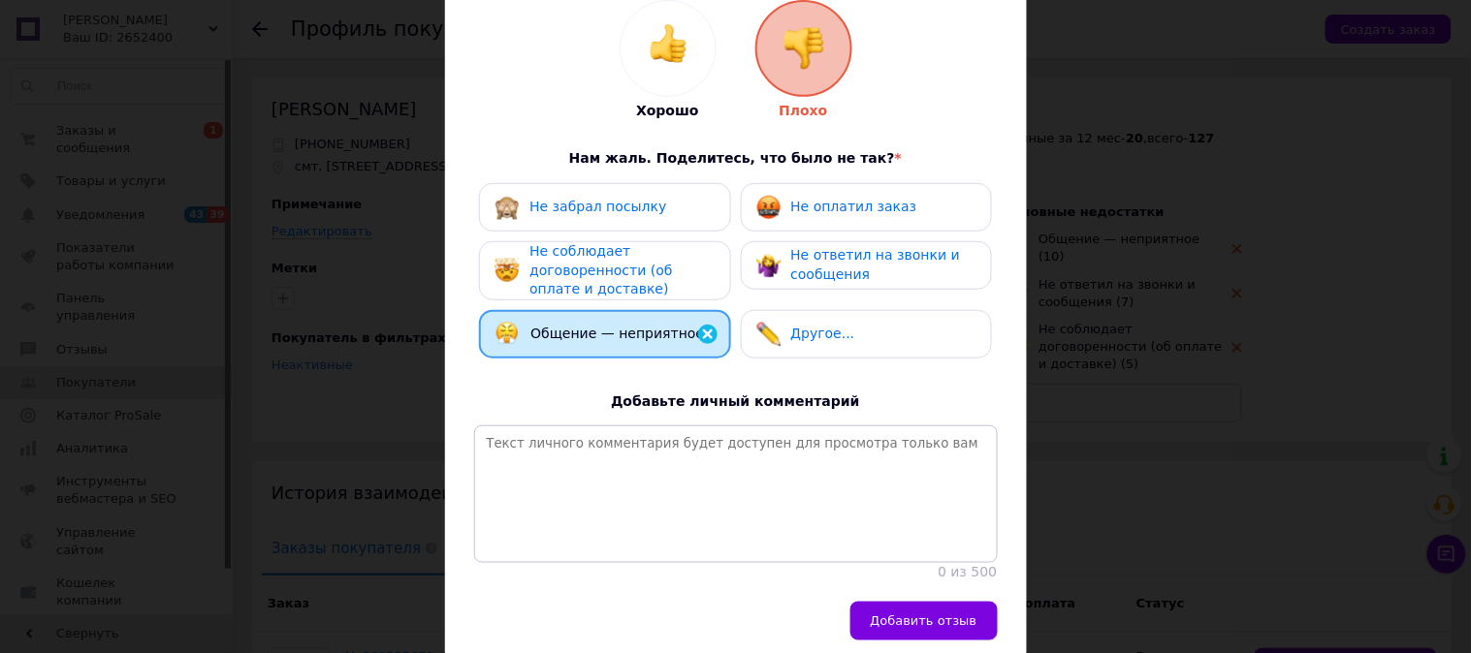
scroll to position [315, 0]
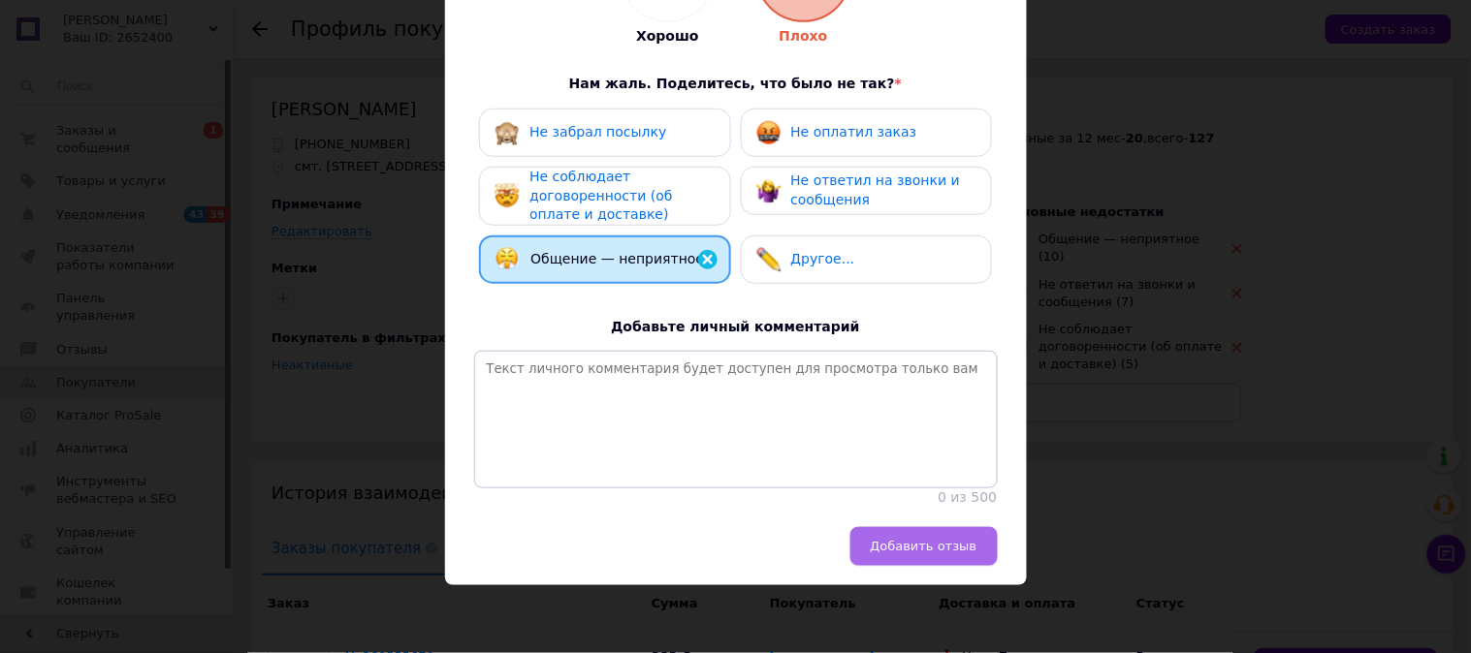
click at [928, 539] on span "Добавить отзыв" at bounding box center [924, 546] width 107 height 15
